Goal: Complete application form

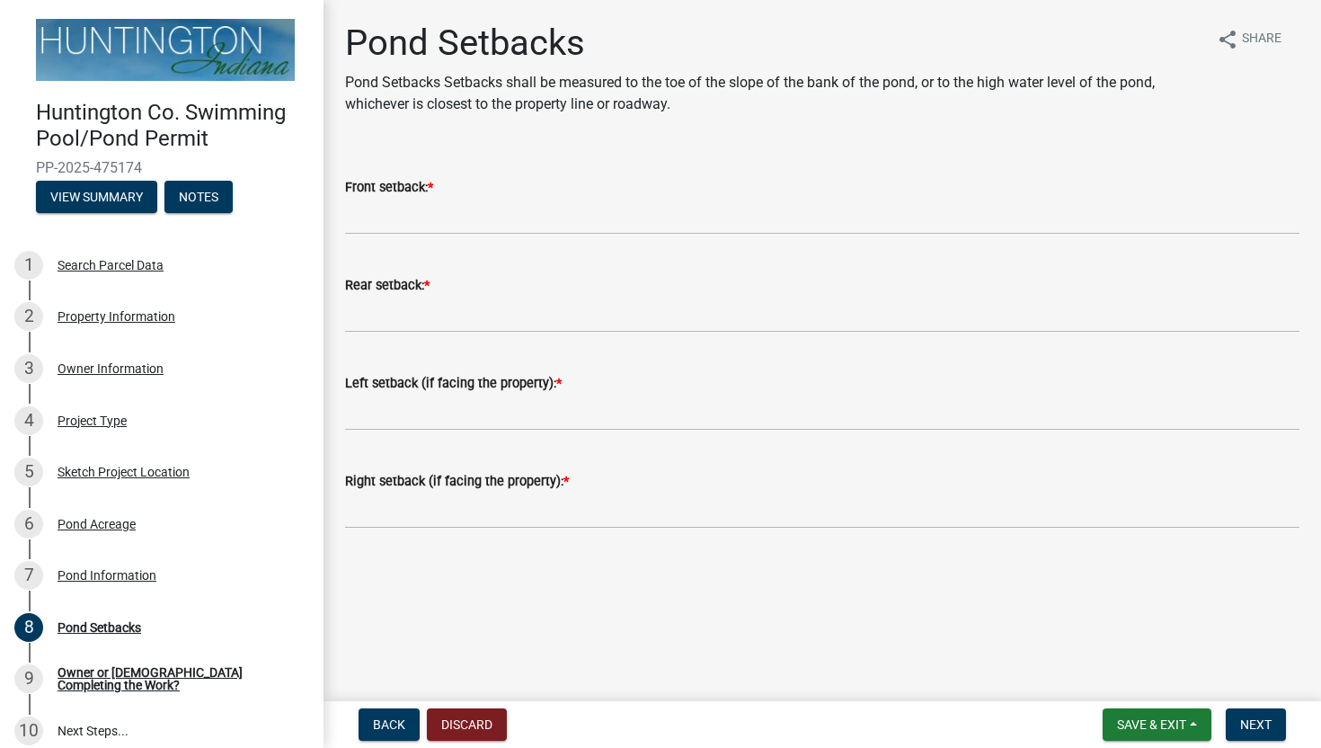
scroll to position [32, 0]
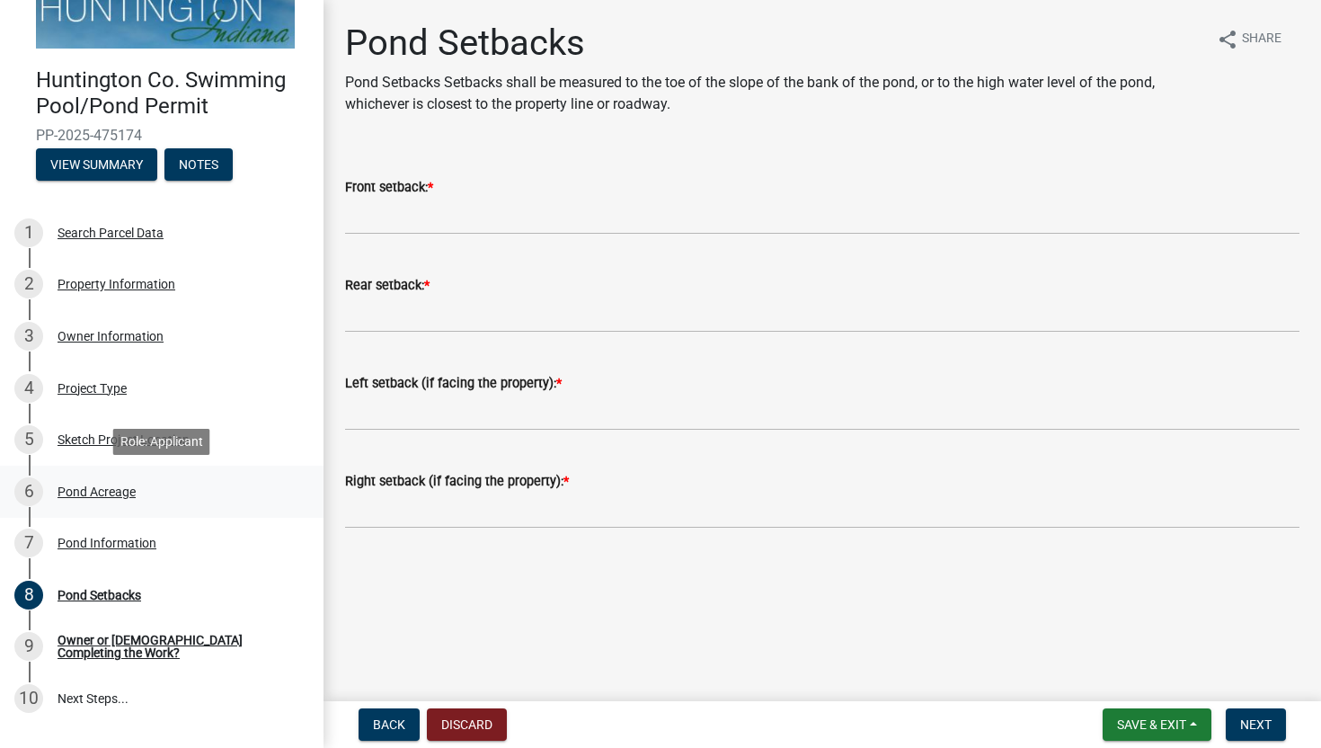
click at [127, 490] on div "Pond Acreage" at bounding box center [97, 491] width 78 height 13
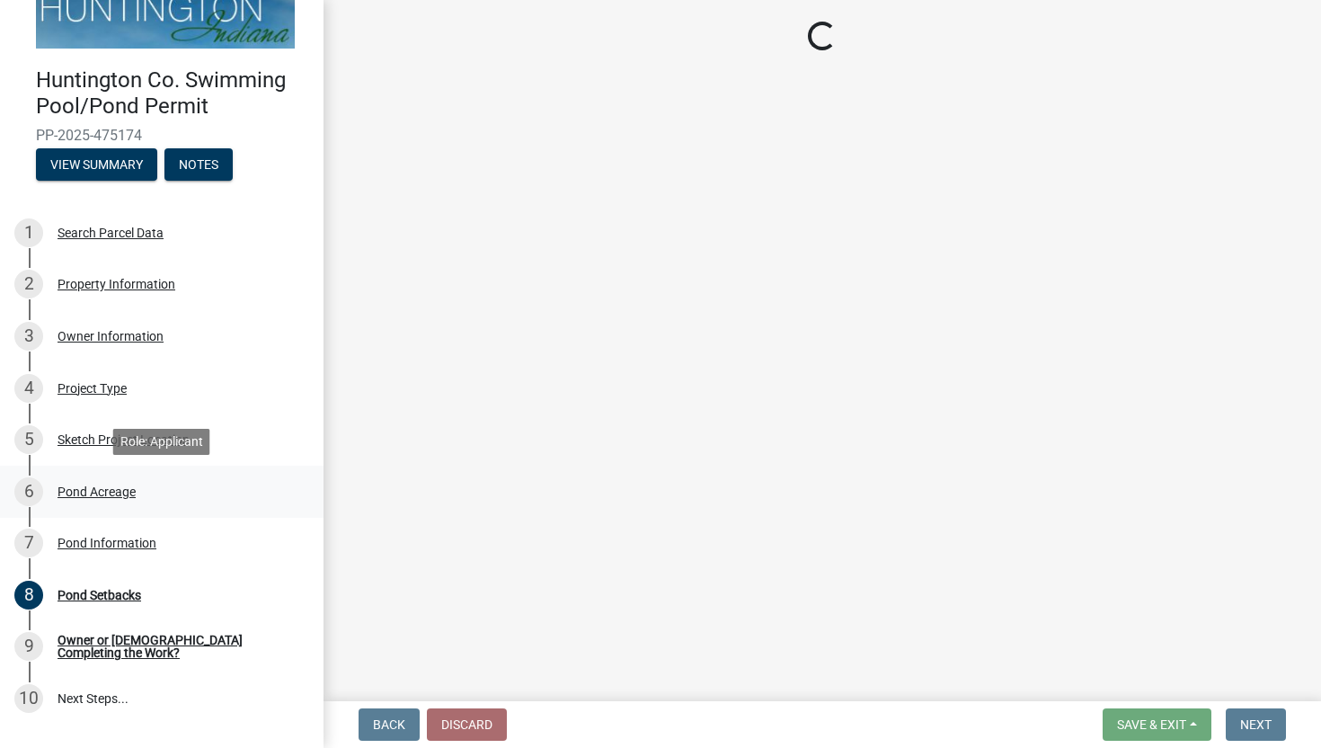
select select "61ca5297-bd12-434f-ad7c-d4bcd7dc4dd2"
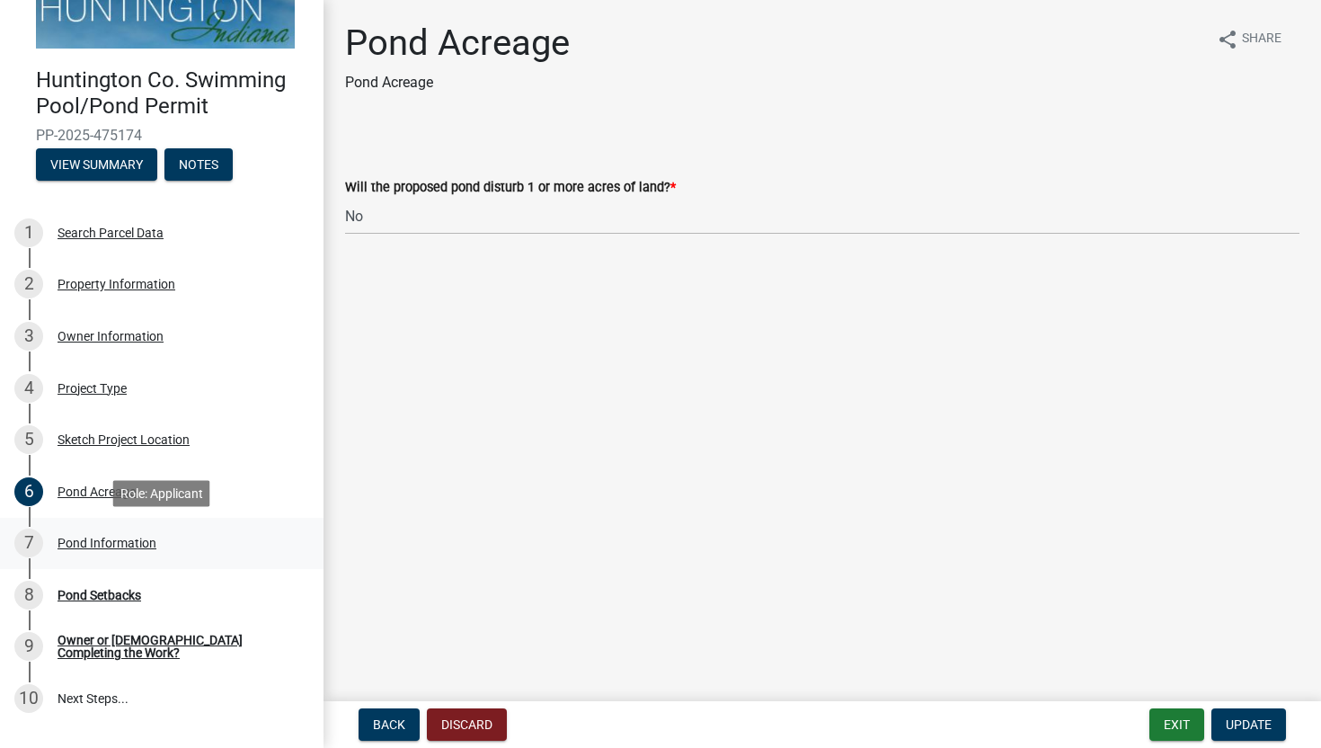
click at [101, 544] on div "Pond Information" at bounding box center [107, 542] width 99 height 13
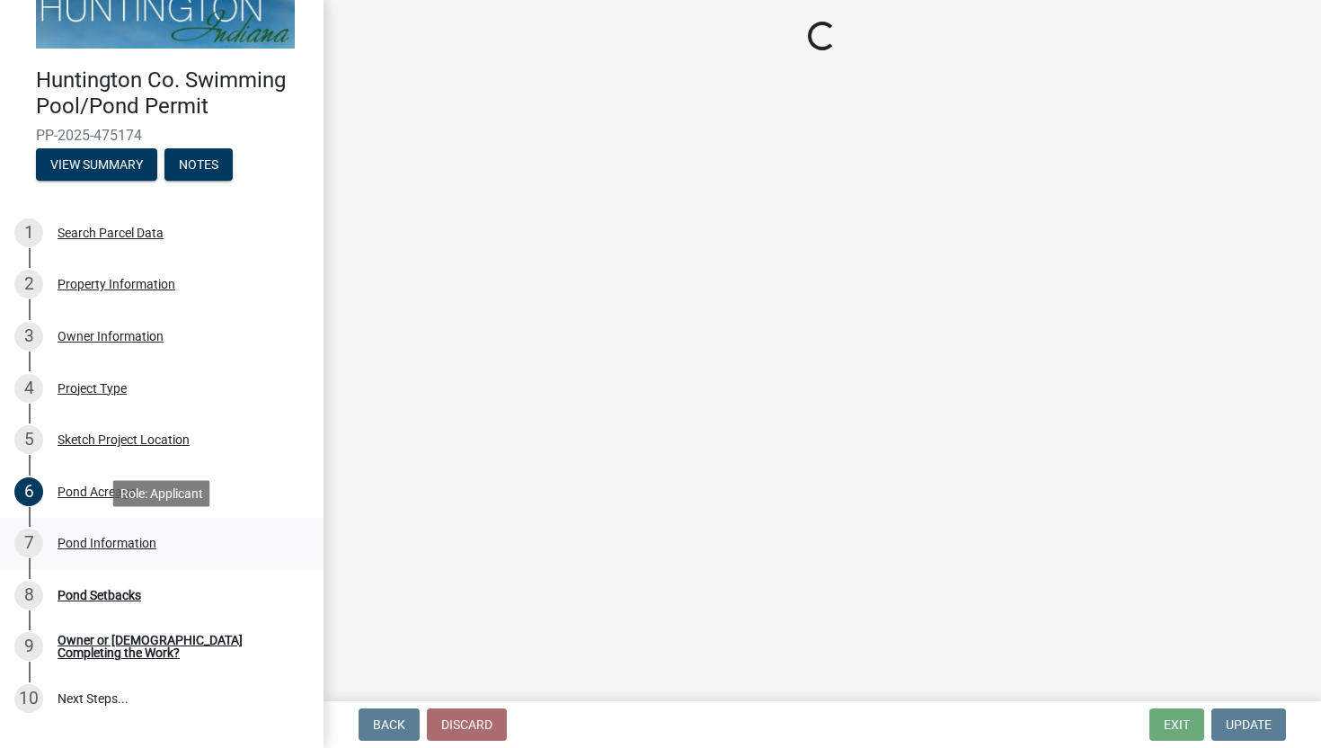
select select "01a62ece-8de3-4500-8186-91b0e2e89832"
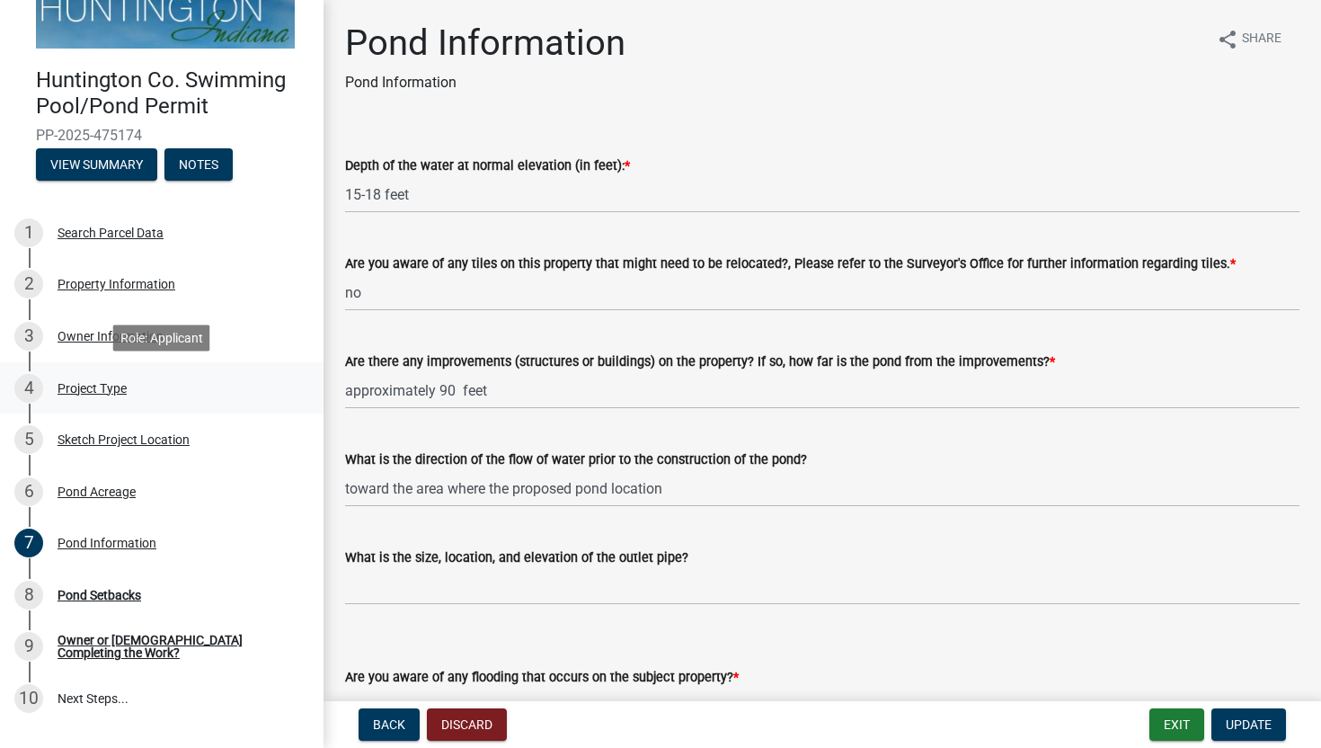
click at [104, 385] on div "Project Type" at bounding box center [92, 388] width 69 height 13
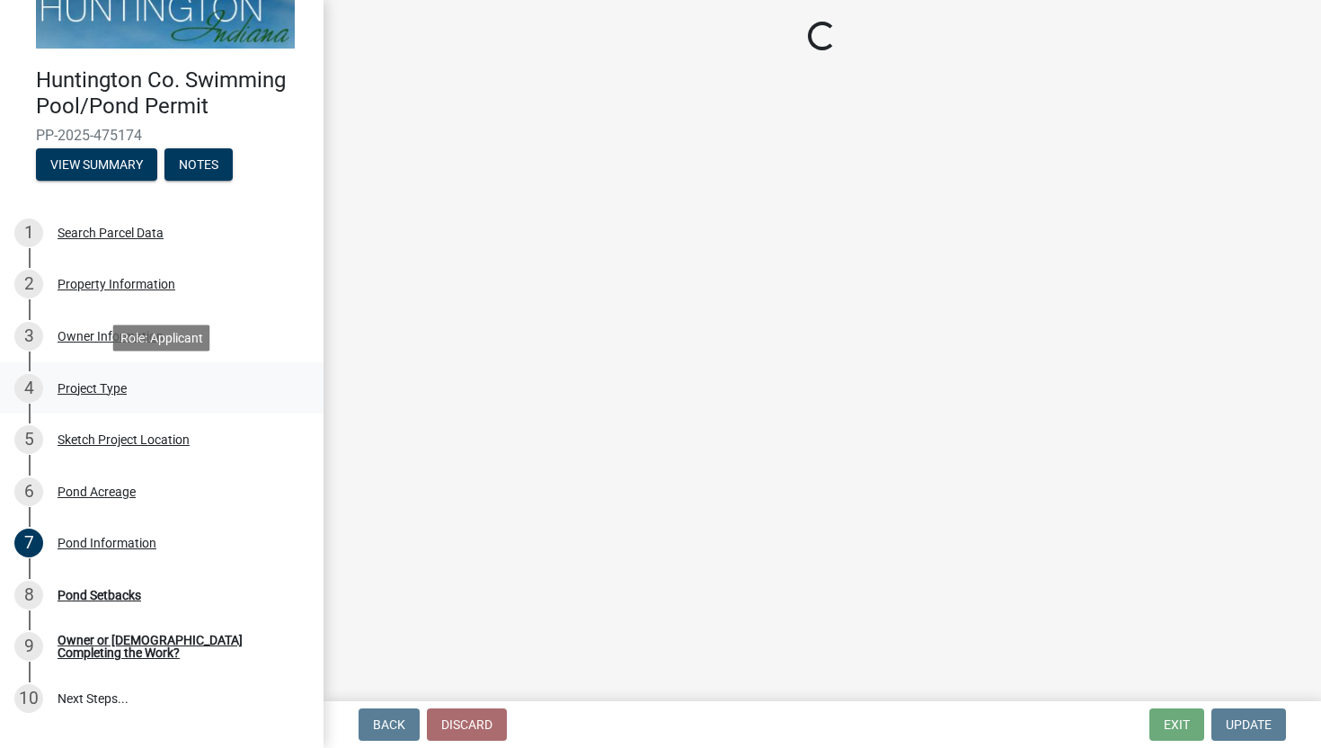
select select "25c1ad1d-474a-4384-9630-[DATE]a93b"
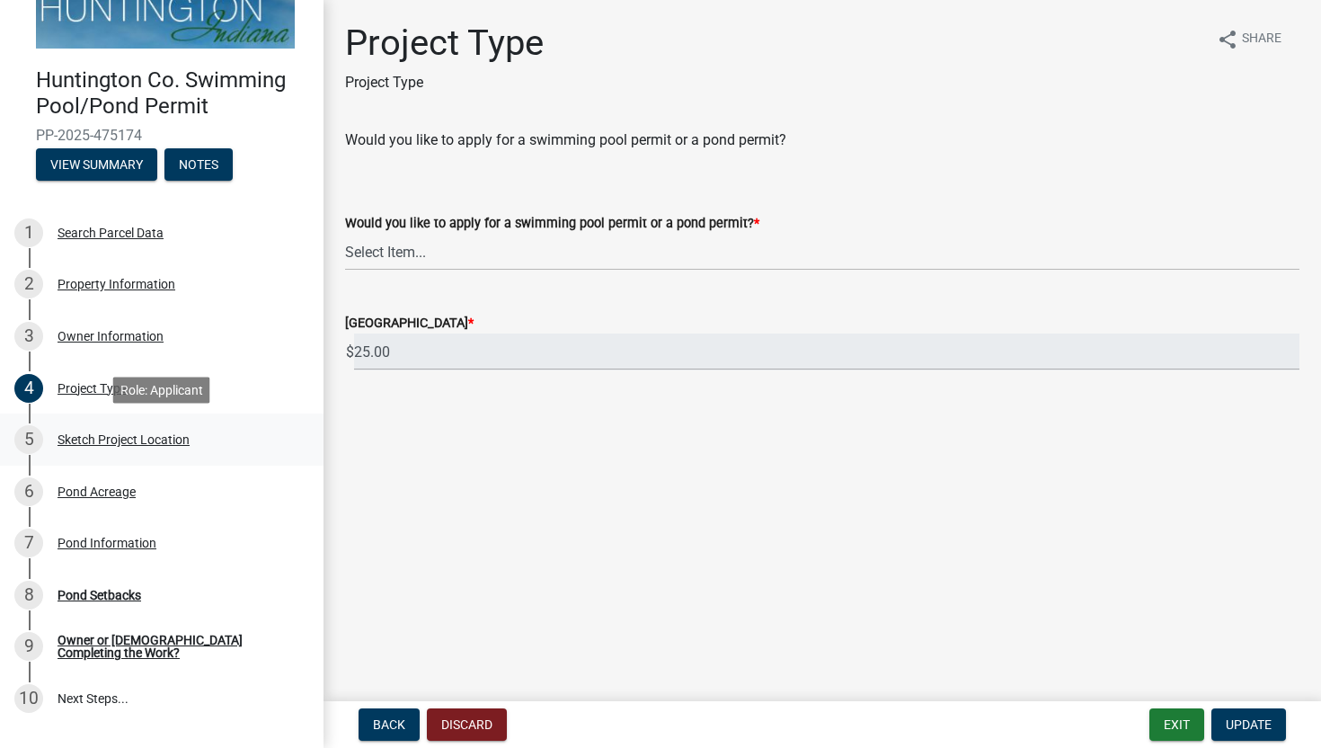
click at [109, 443] on div "Sketch Project Location" at bounding box center [124, 439] width 132 height 13
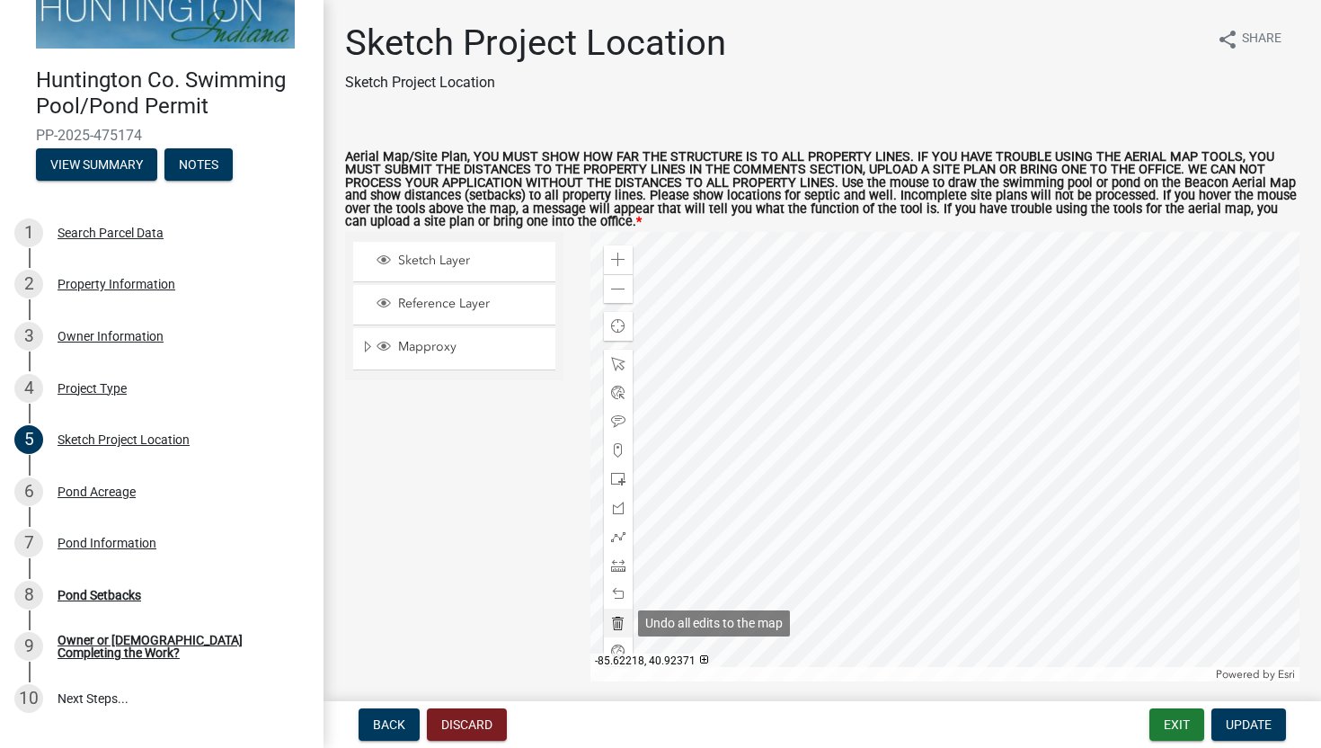
click at [620, 624] on span at bounding box center [618, 622] width 14 height 14
click at [615, 509] on span at bounding box center [618, 507] width 14 height 14
click at [920, 531] on div at bounding box center [944, 456] width 709 height 449
click at [918, 528] on div at bounding box center [944, 456] width 709 height 449
click at [918, 572] on div at bounding box center [944, 456] width 709 height 449
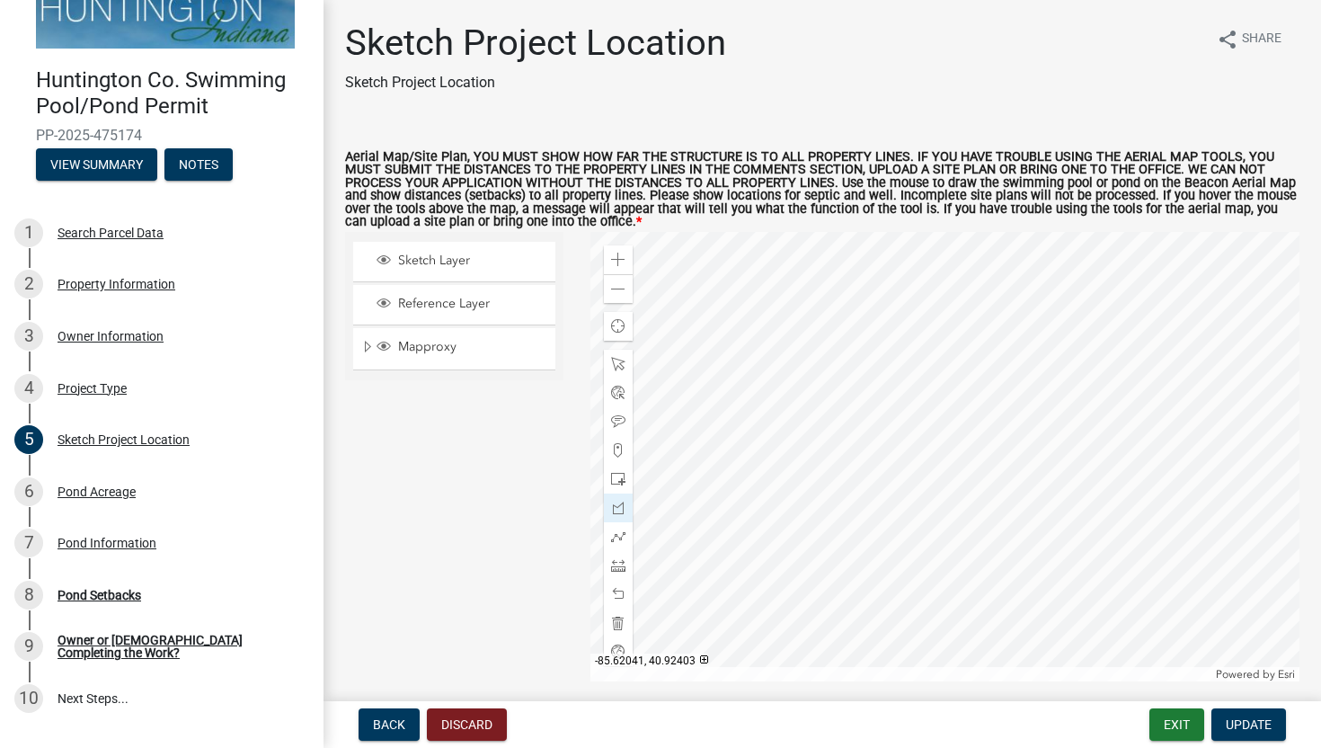
click at [996, 560] on div at bounding box center [944, 456] width 709 height 449
click at [1013, 403] on div at bounding box center [944, 456] width 709 height 449
click at [921, 392] on div at bounding box center [944, 456] width 709 height 449
click at [947, 469] on div at bounding box center [944, 456] width 709 height 449
click at [914, 530] on div at bounding box center [944, 456] width 709 height 449
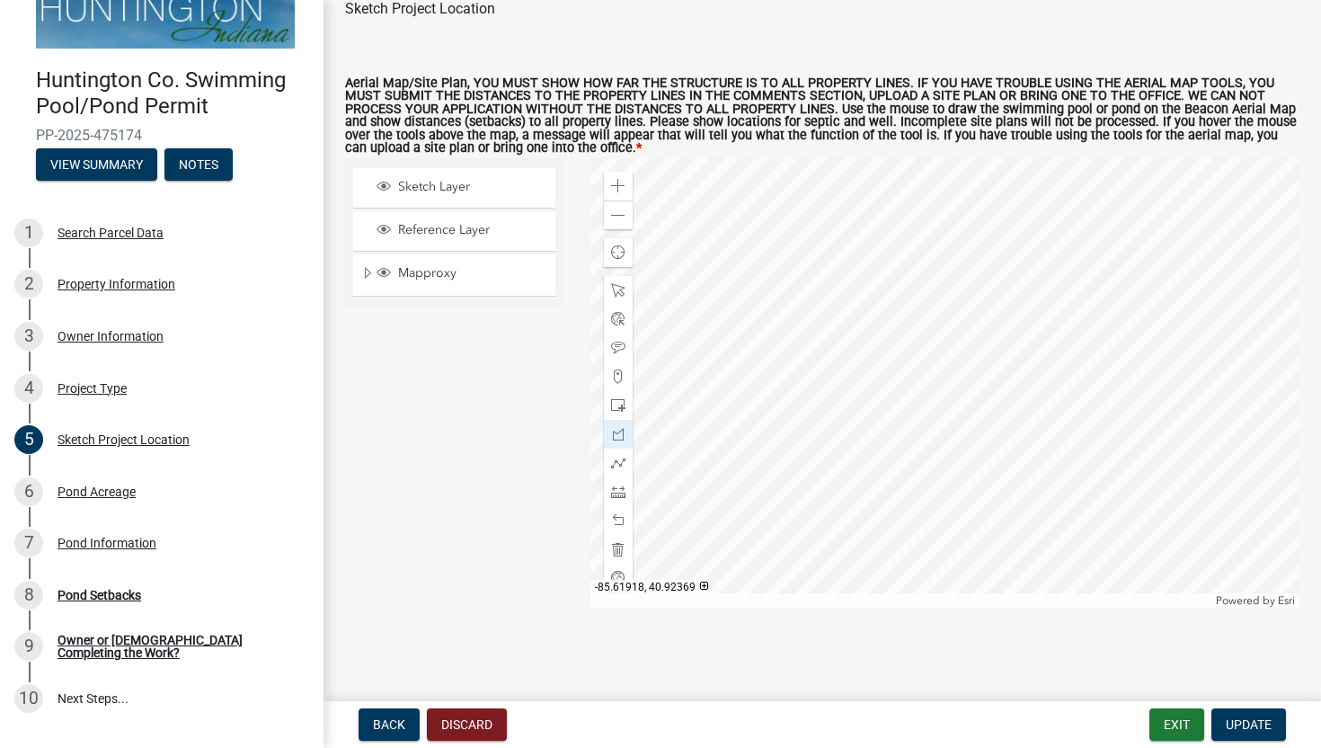
scroll to position [65, 0]
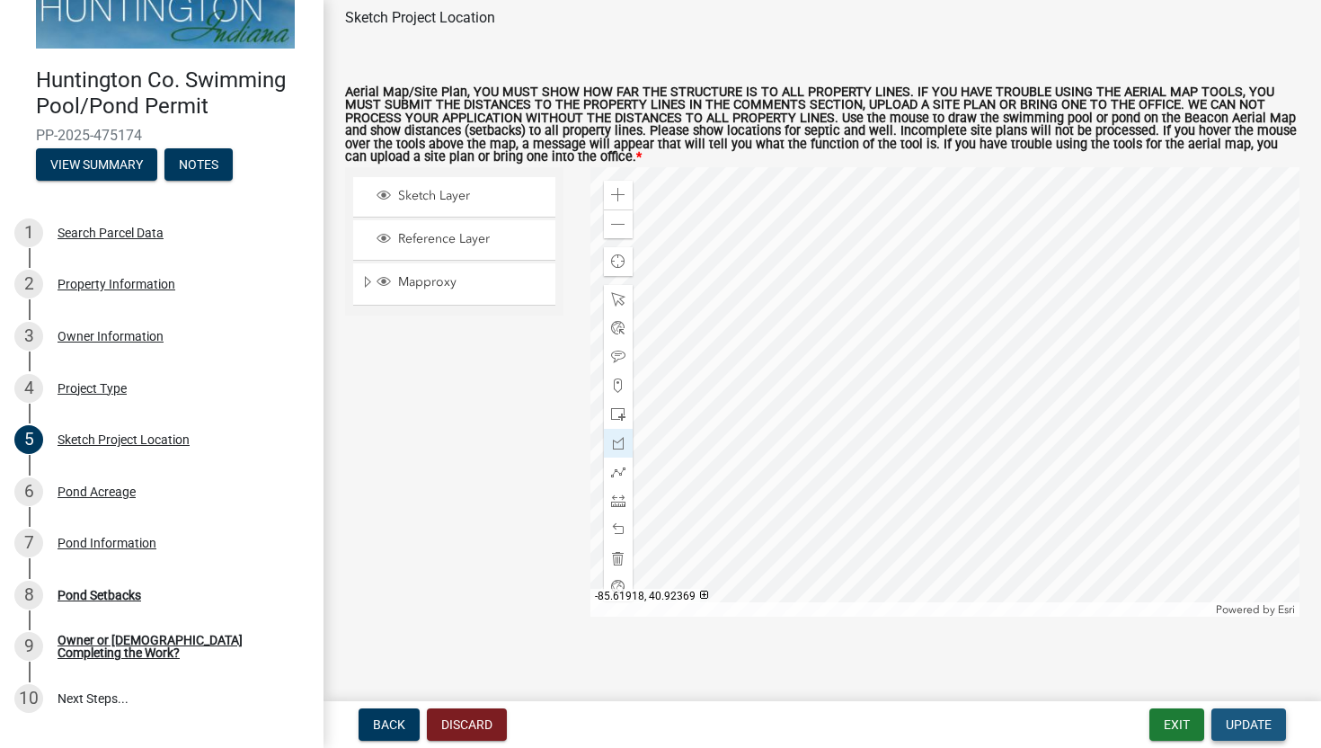
click at [1247, 726] on span "Update" at bounding box center [1249, 724] width 46 height 14
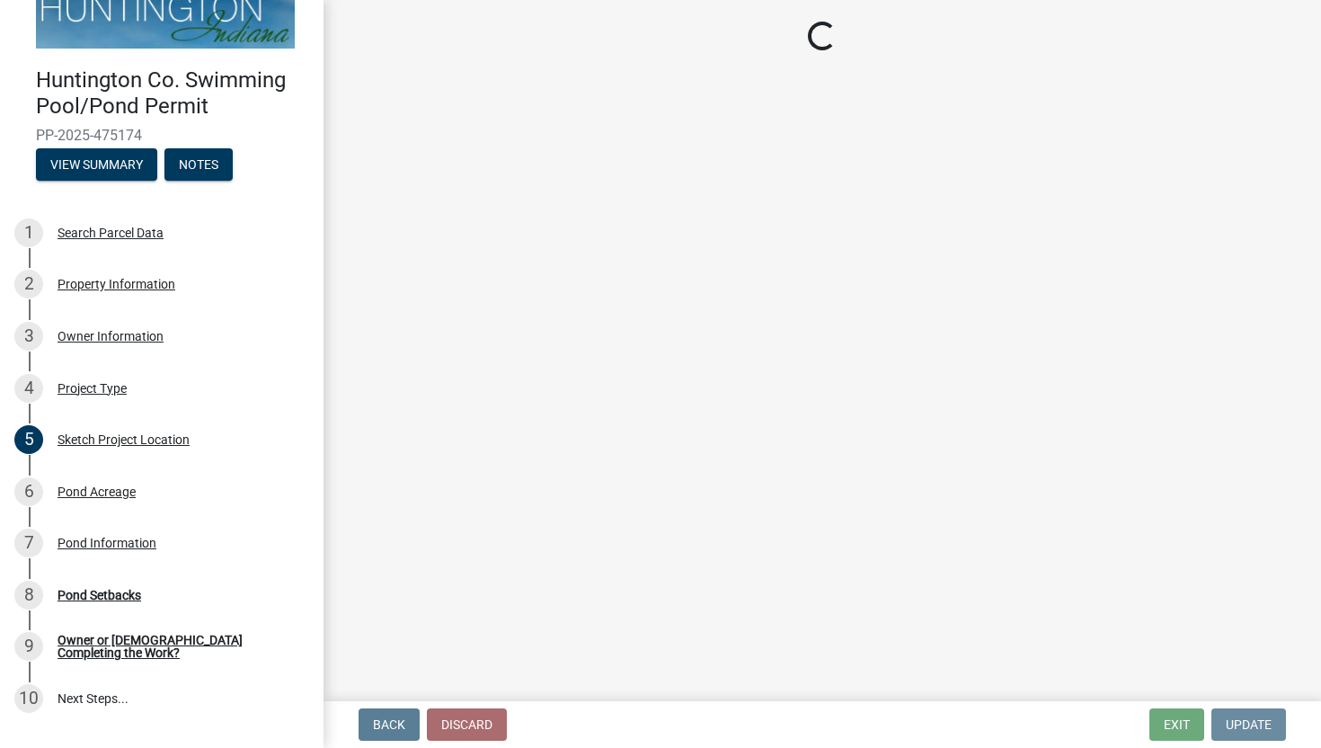
scroll to position [0, 0]
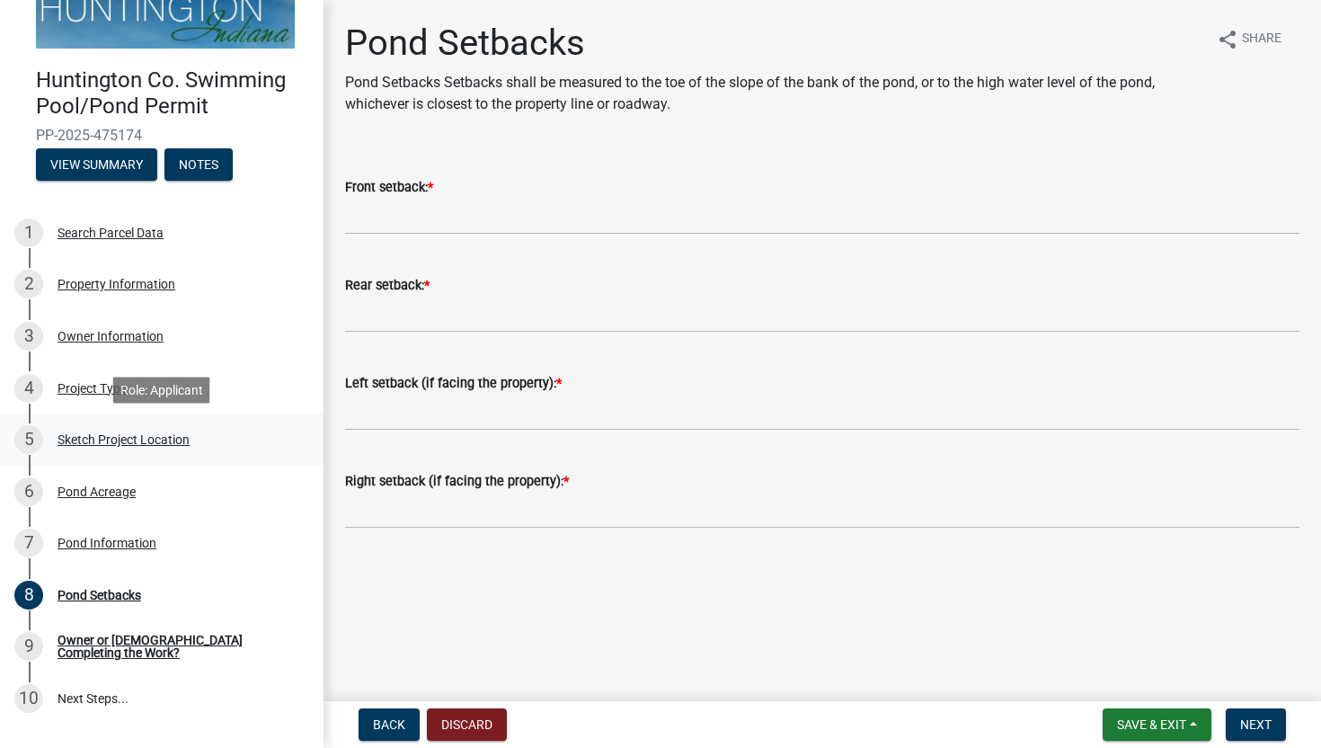
click at [165, 440] on div "Sketch Project Location" at bounding box center [124, 439] width 132 height 13
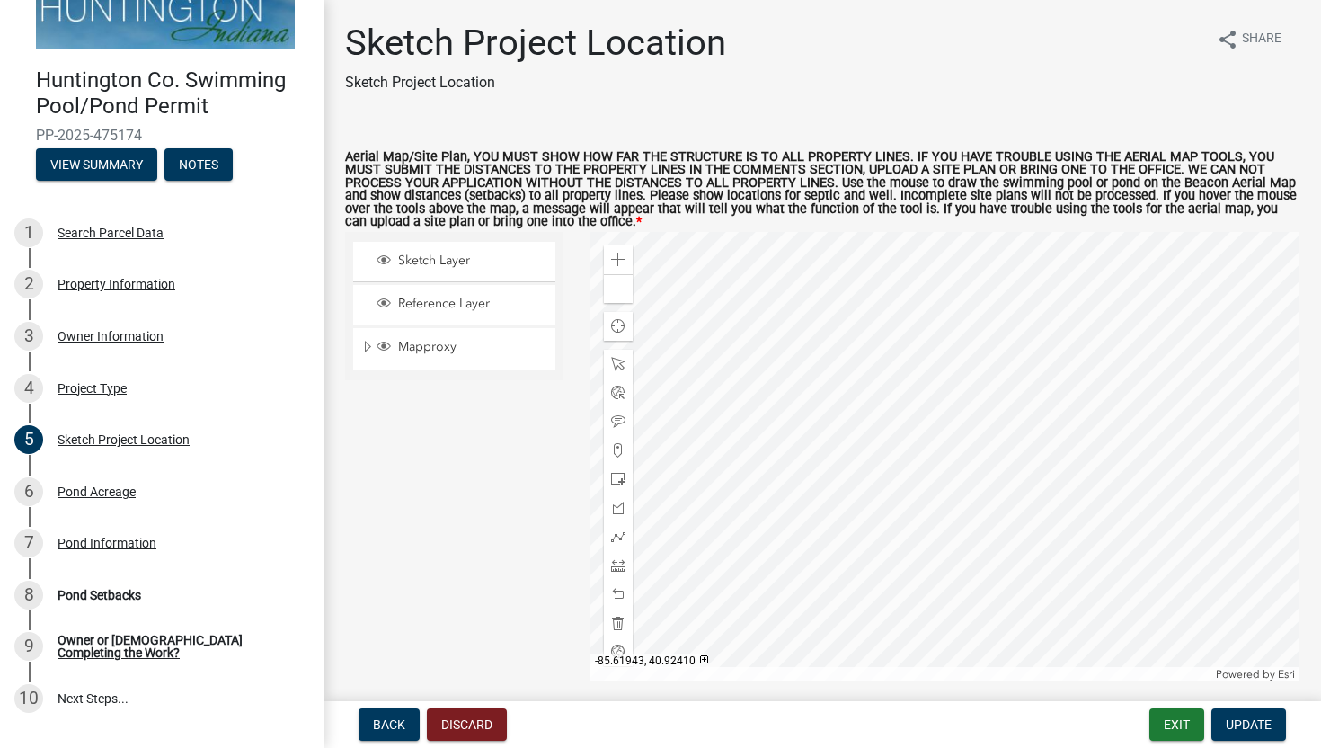
scroll to position [74, 0]
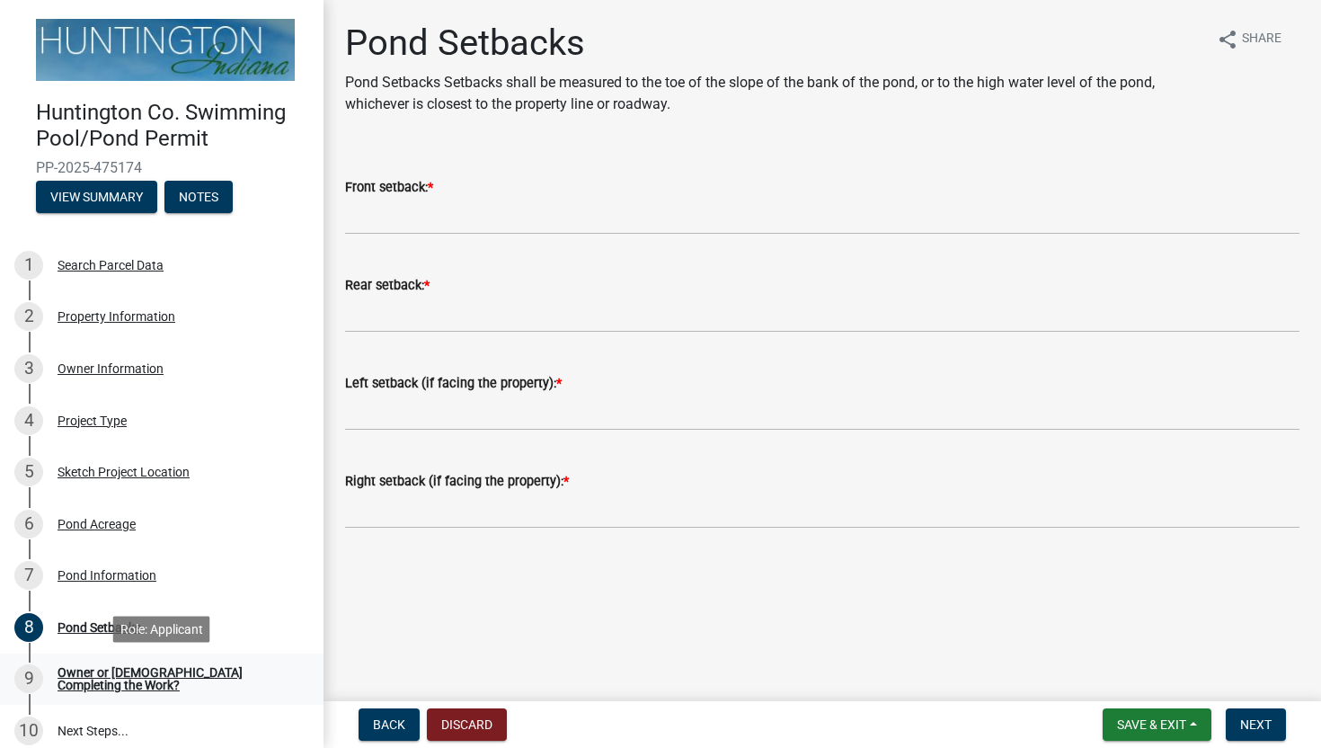
click at [151, 672] on div "Owner or [DEMOGRAPHIC_DATA] Completing the Work?" at bounding box center [176, 678] width 237 height 25
